Goal: Task Accomplishment & Management: Use online tool/utility

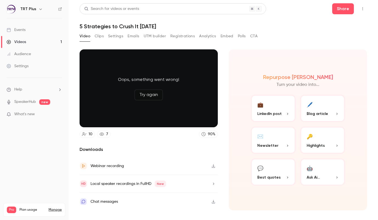
click at [99, 39] on button "Clips" at bounding box center [99, 36] width 9 height 9
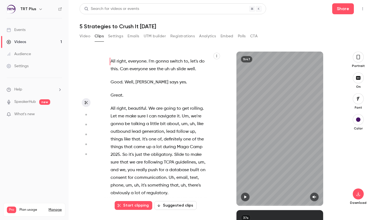
click at [177, 206] on button "Suggested clips" at bounding box center [175, 205] width 42 height 9
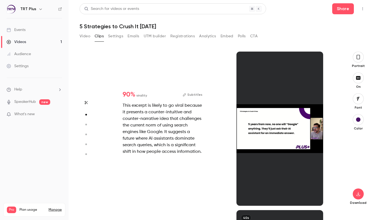
scroll to position [158, 0]
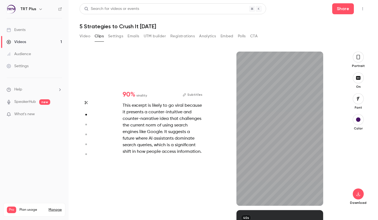
click at [86, 102] on icon "button" at bounding box center [86, 103] width 4 height 4
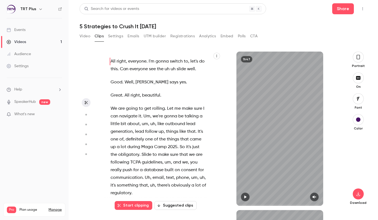
type input "*"
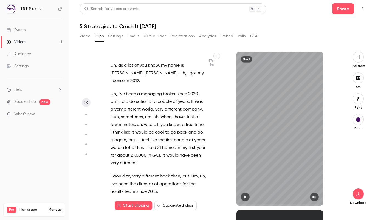
scroll to position [196, 0]
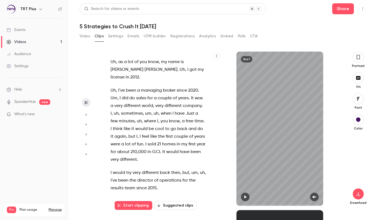
click at [359, 56] on icon "button" at bounding box center [358, 57] width 4 height 6
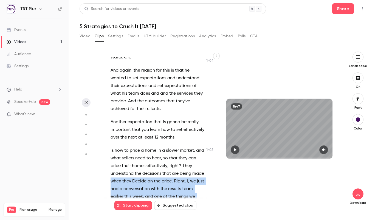
scroll to position [11139, 0]
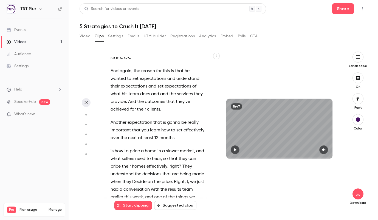
drag, startPoint x: 201, startPoint y: 153, endPoint x: 109, endPoint y: 155, distance: 92.4
click at [109, 155] on div "All right , everyone . I'm gonna switch to , let's do this . Can everyone see t…" at bounding box center [161, 131] width 114 height 149
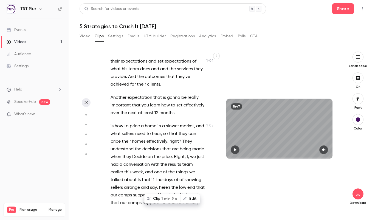
scroll to position [11164, 0]
click at [235, 150] on icon "button" at bounding box center [235, 149] width 2 height 3
click at [323, 146] on button "button" at bounding box center [323, 149] width 9 height 9
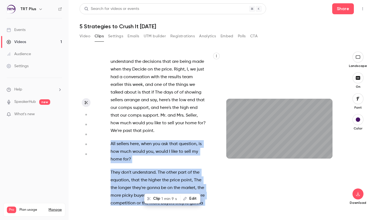
scroll to position [11252, 0]
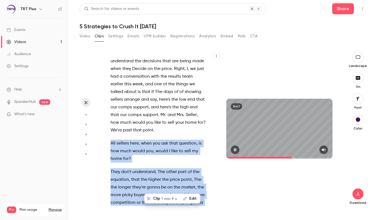
click at [236, 148] on icon "button" at bounding box center [235, 150] width 4 height 4
type input "******"
click at [86, 37] on button "Video" at bounding box center [85, 36] width 11 height 9
